Goal: Task Accomplishment & Management: Complete application form

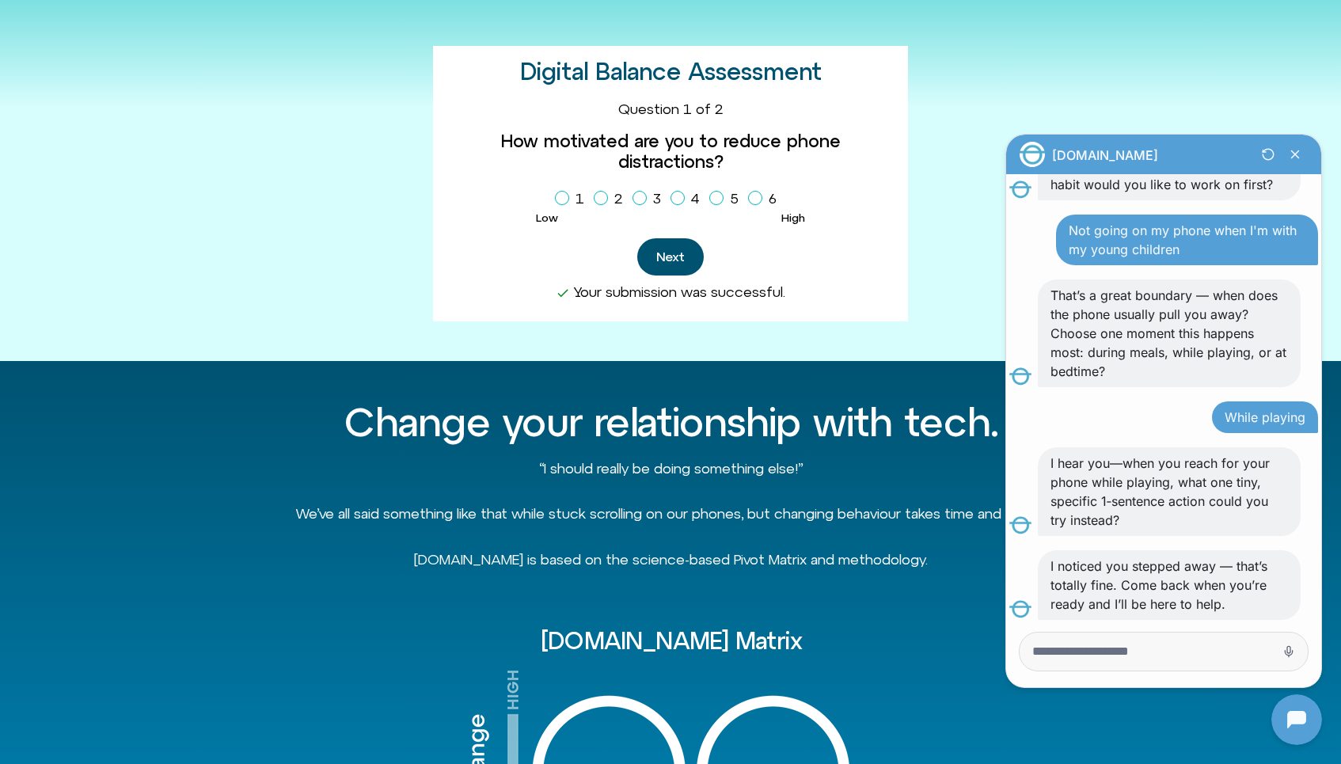
scroll to position [717, 0]
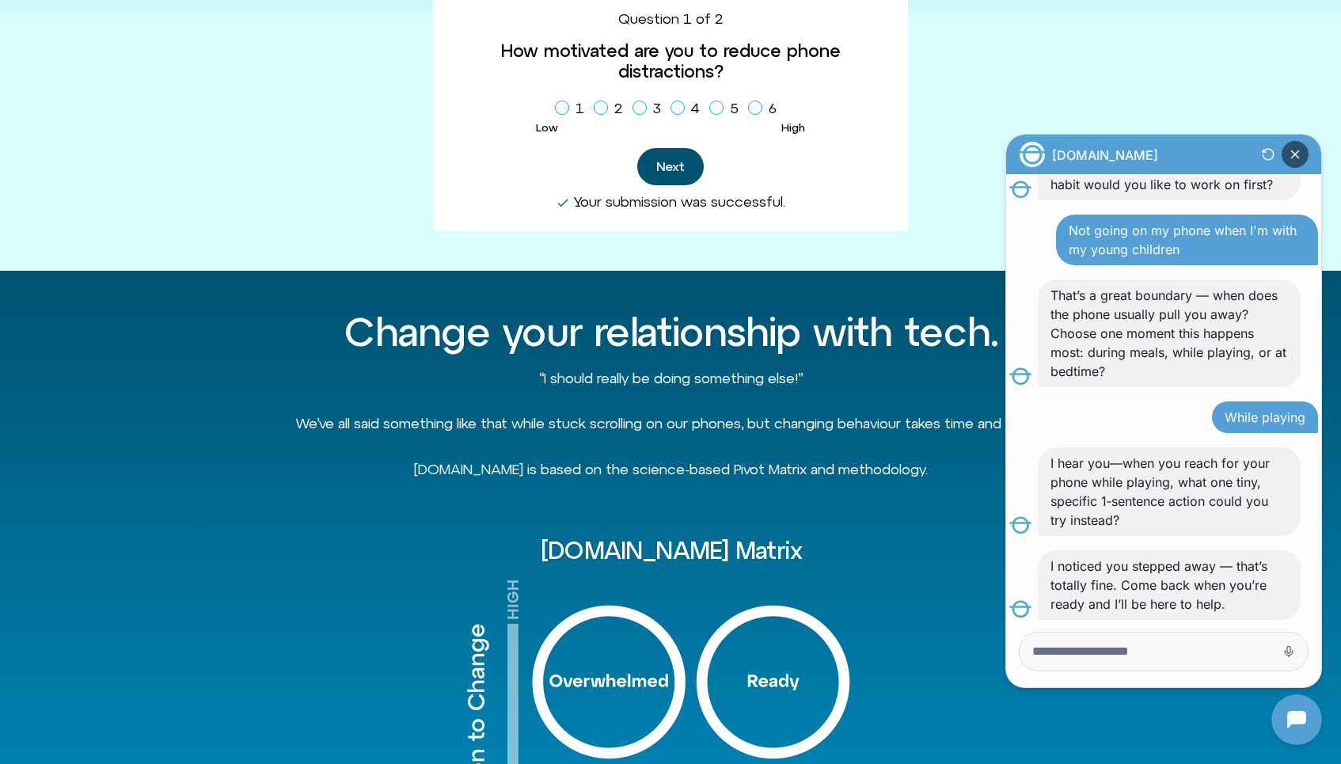
click at [1298, 153] on icon "Close Chatbot Button" at bounding box center [1295, 154] width 27 height 27
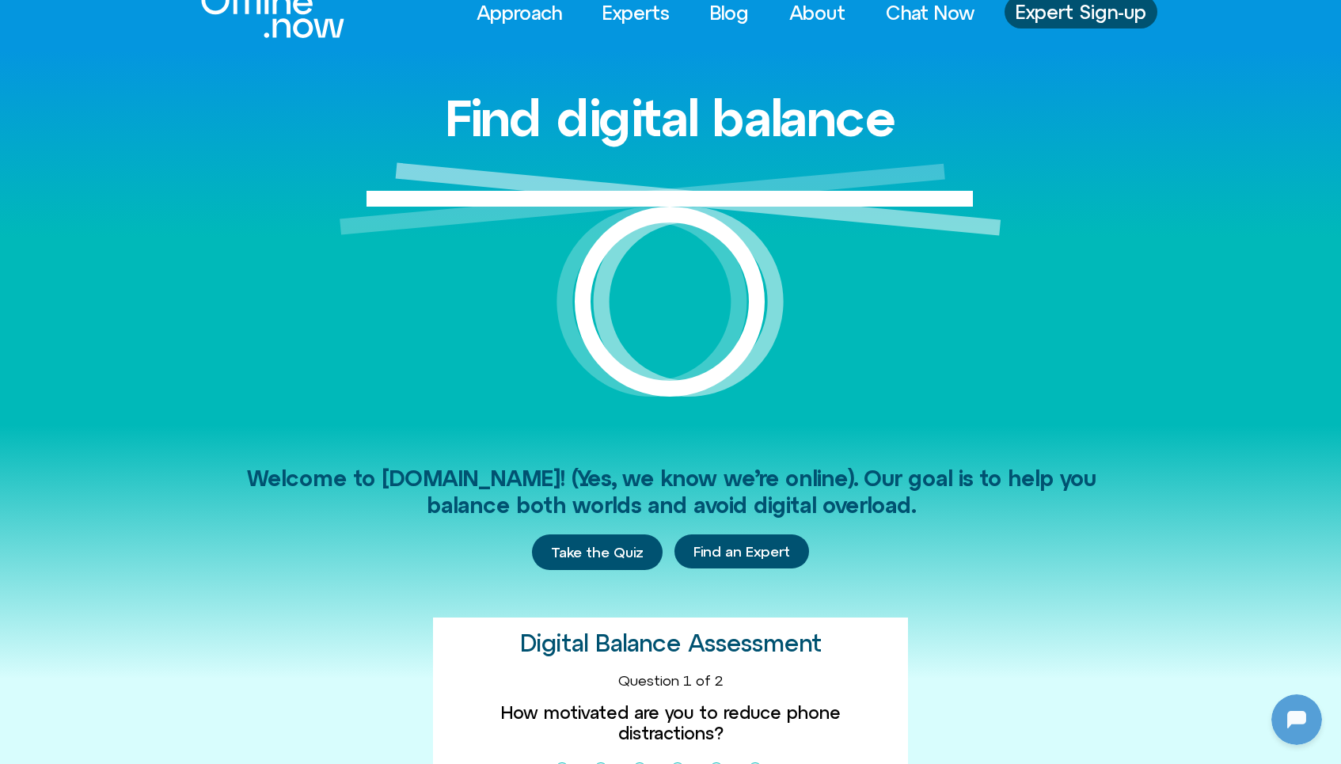
scroll to position [0, 0]
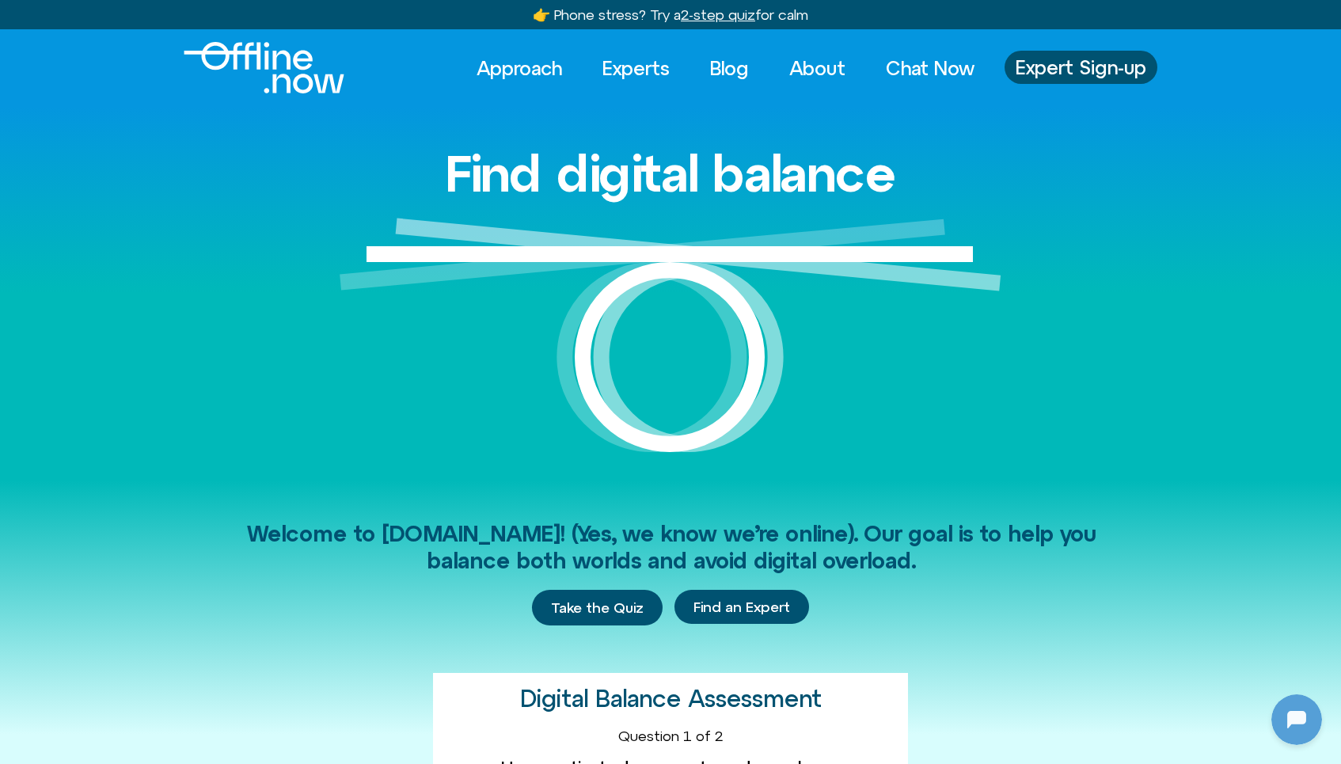
click at [184, 366] on div "Find digital balance" at bounding box center [670, 293] width 1341 height 374
click at [1089, 69] on span "Expert Sign-up" at bounding box center [1081, 67] width 131 height 21
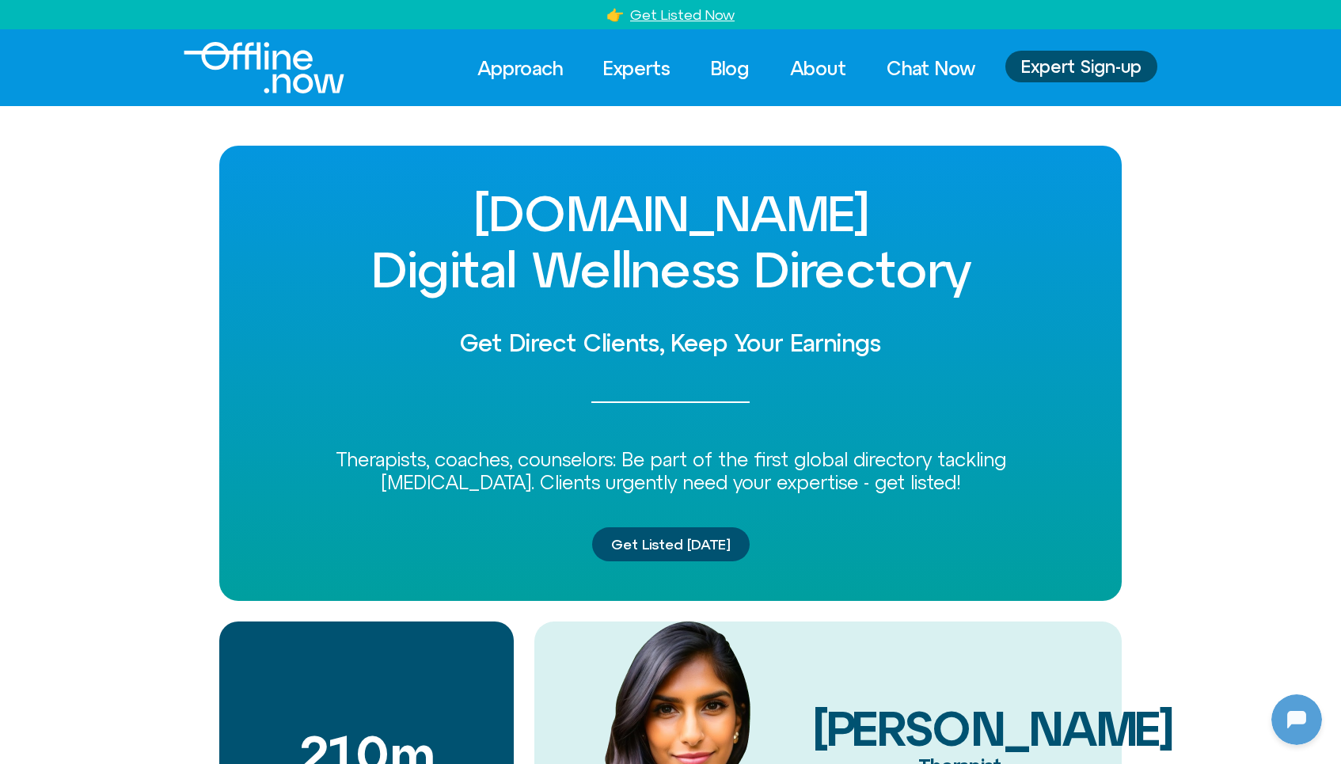
click at [146, 343] on div "[DOMAIN_NAME] Digital Wellness Directory Get Direct Clients, Keep Your Earnings…" at bounding box center [670, 549] width 1341 height 807
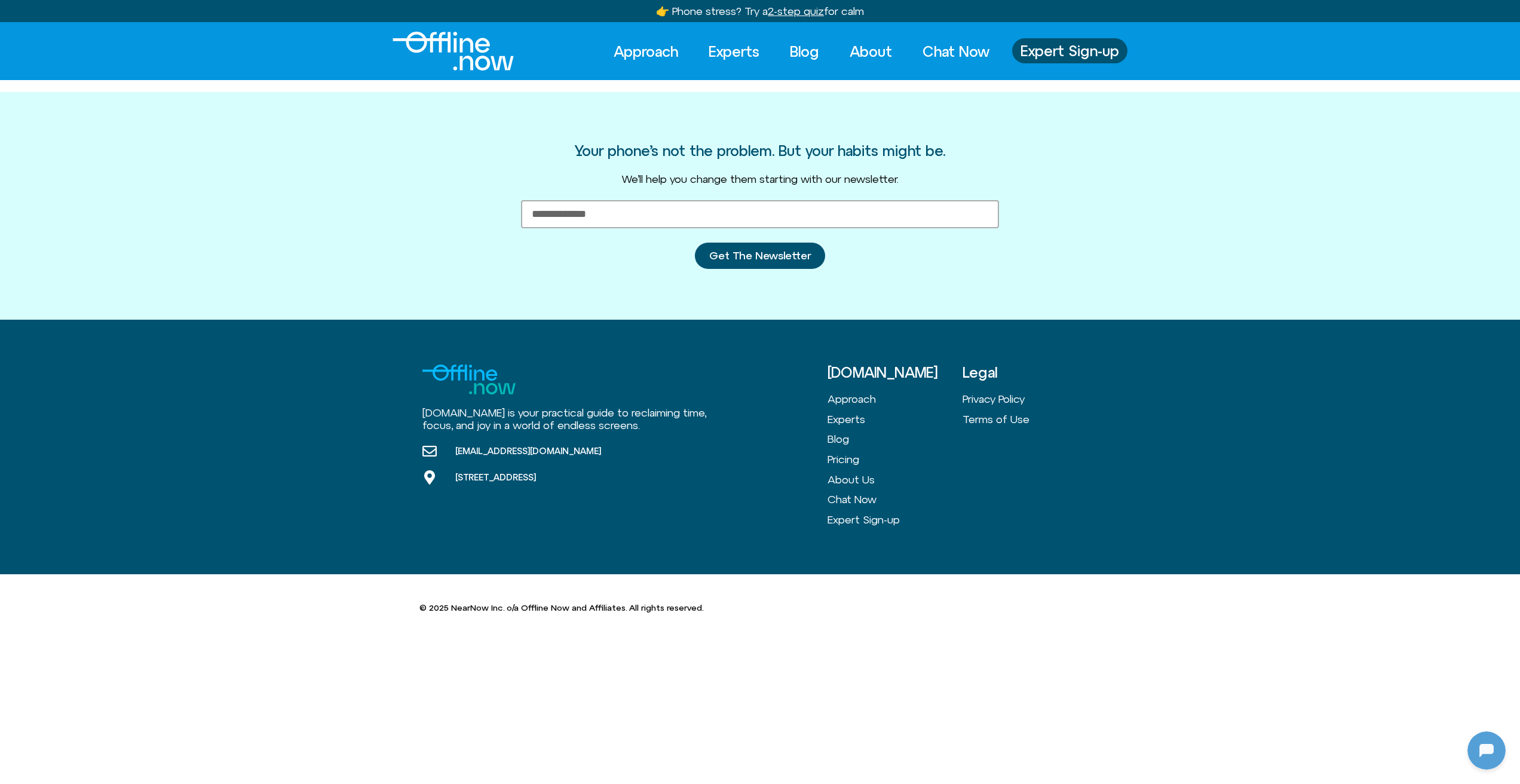
scroll to position [271, 0]
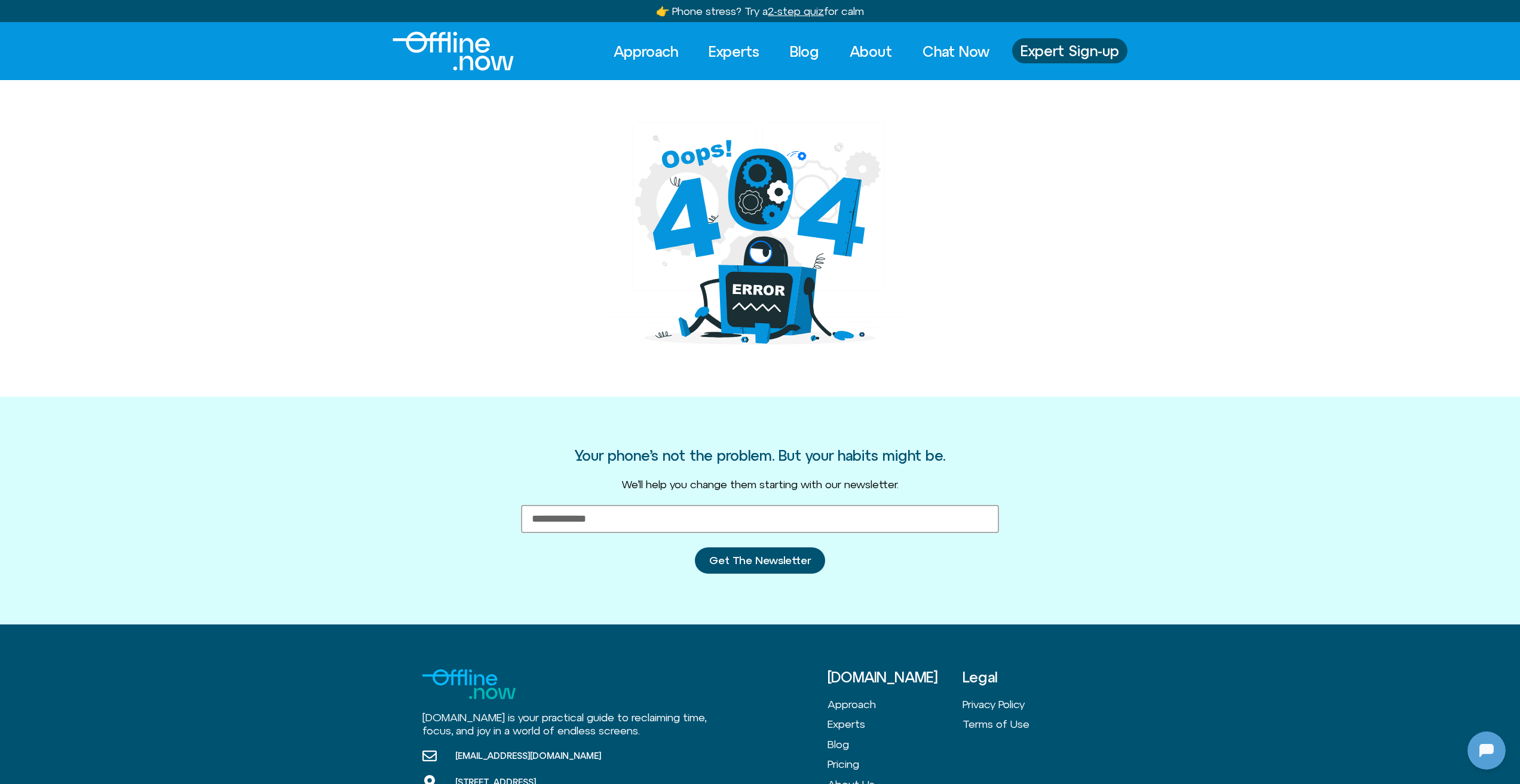
click at [276, 350] on div at bounding box center [760, 238] width 1520 height 317
click at [259, 324] on div at bounding box center [760, 238] width 1520 height 317
